Goal: Task Accomplishment & Management: Complete application form

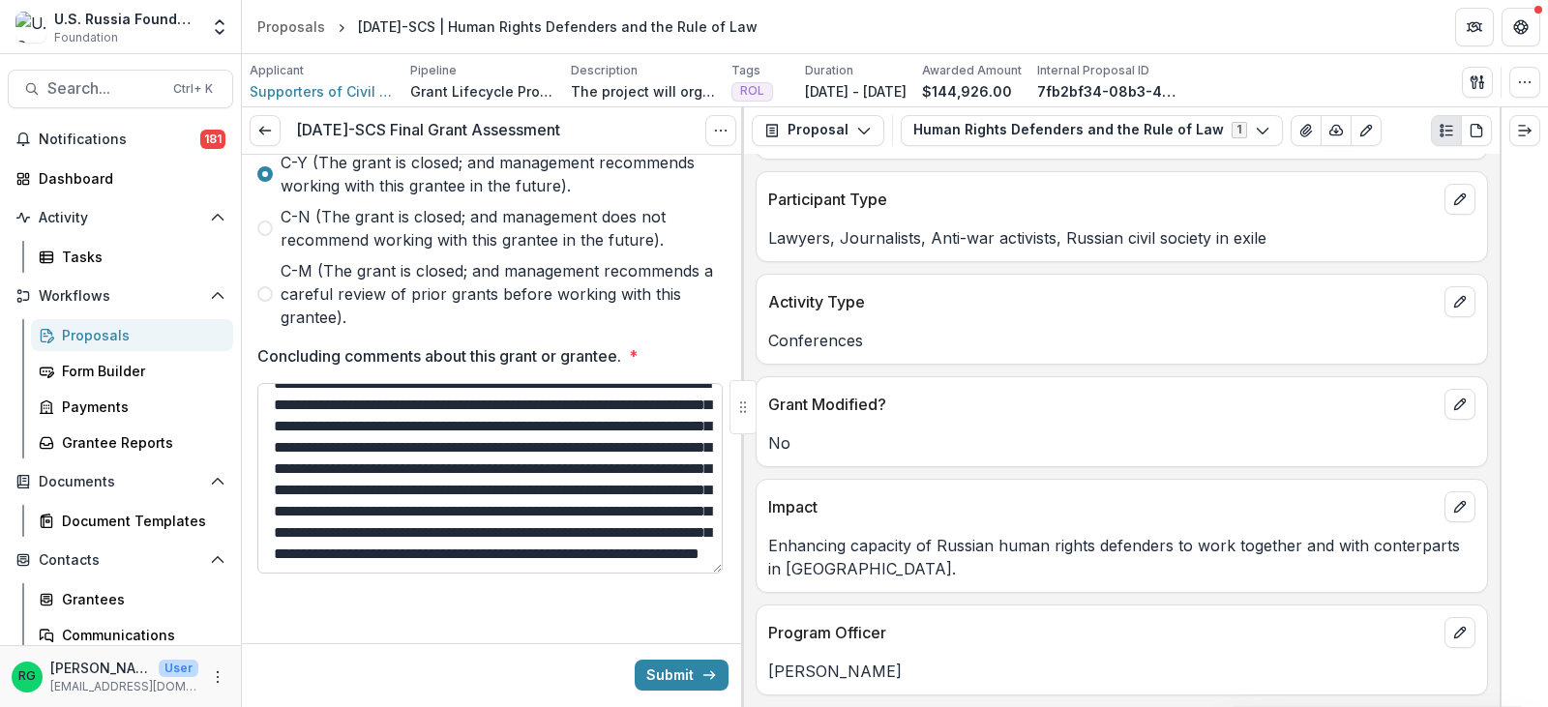
scroll to position [104, 0]
click at [686, 675] on button "Submit" at bounding box center [682, 675] width 94 height 31
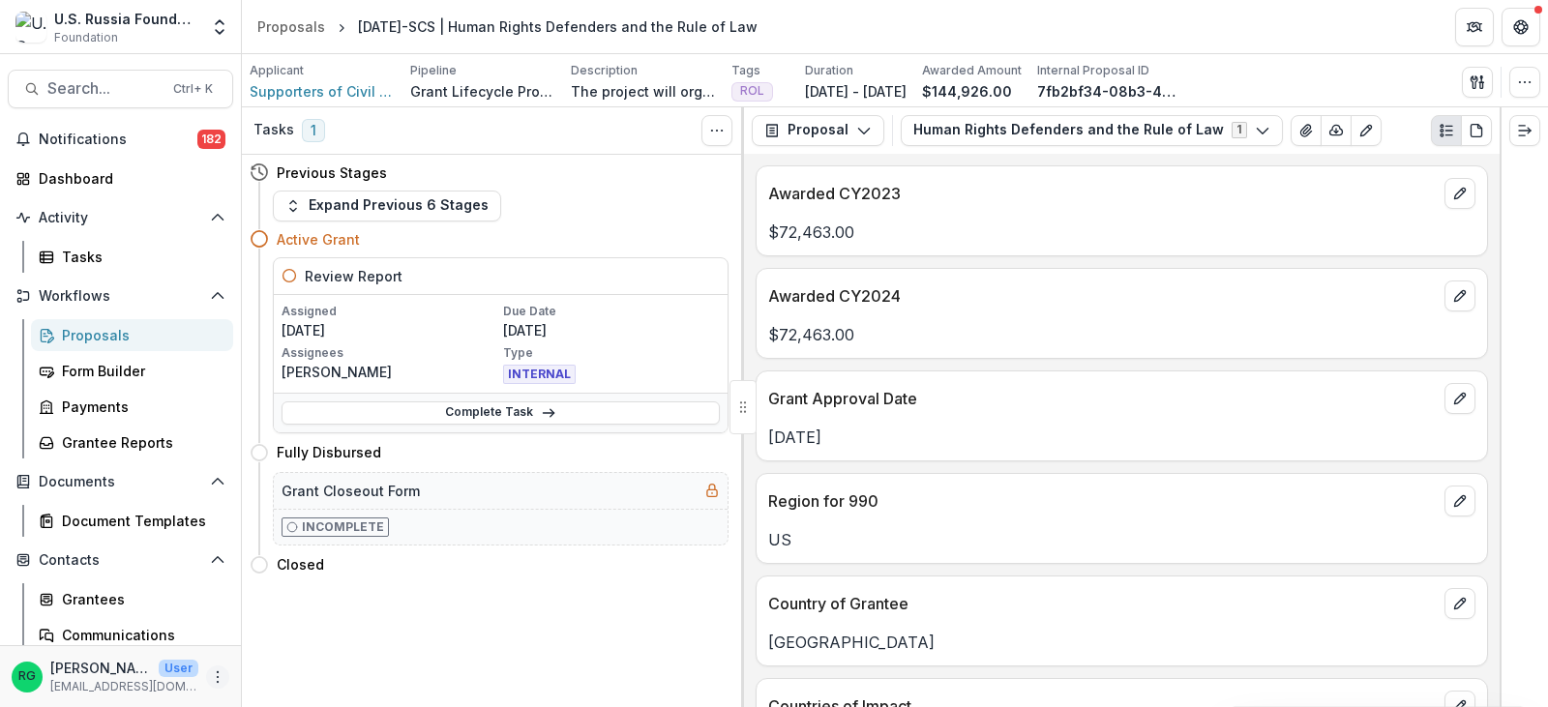
click at [218, 672] on circle "More" at bounding box center [218, 672] width 1 height 1
click at [279, 658] on button "Logout" at bounding box center [339, 668] width 207 height 32
